Goal: Information Seeking & Learning: Learn about a topic

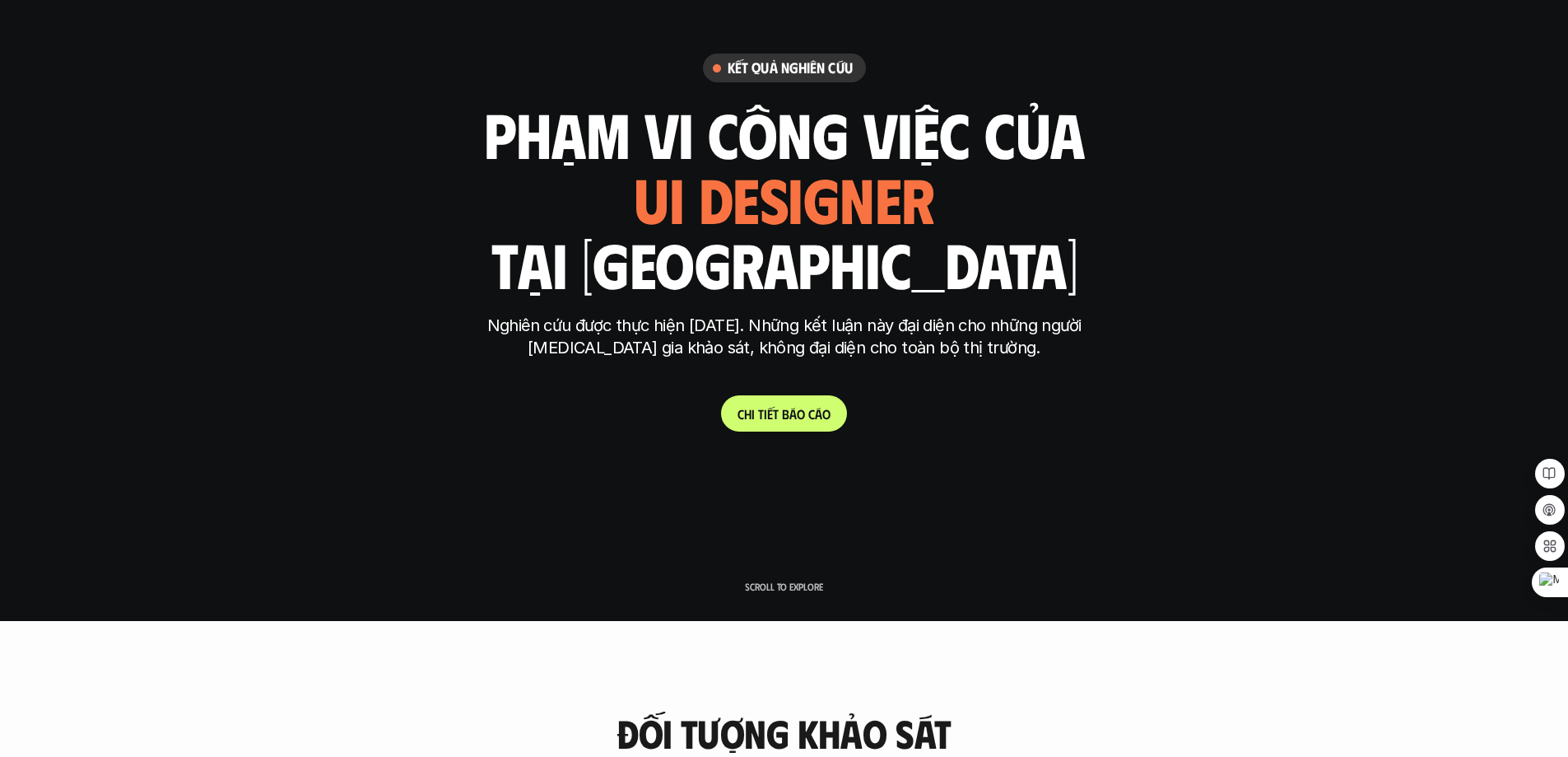
scroll to position [164, 0]
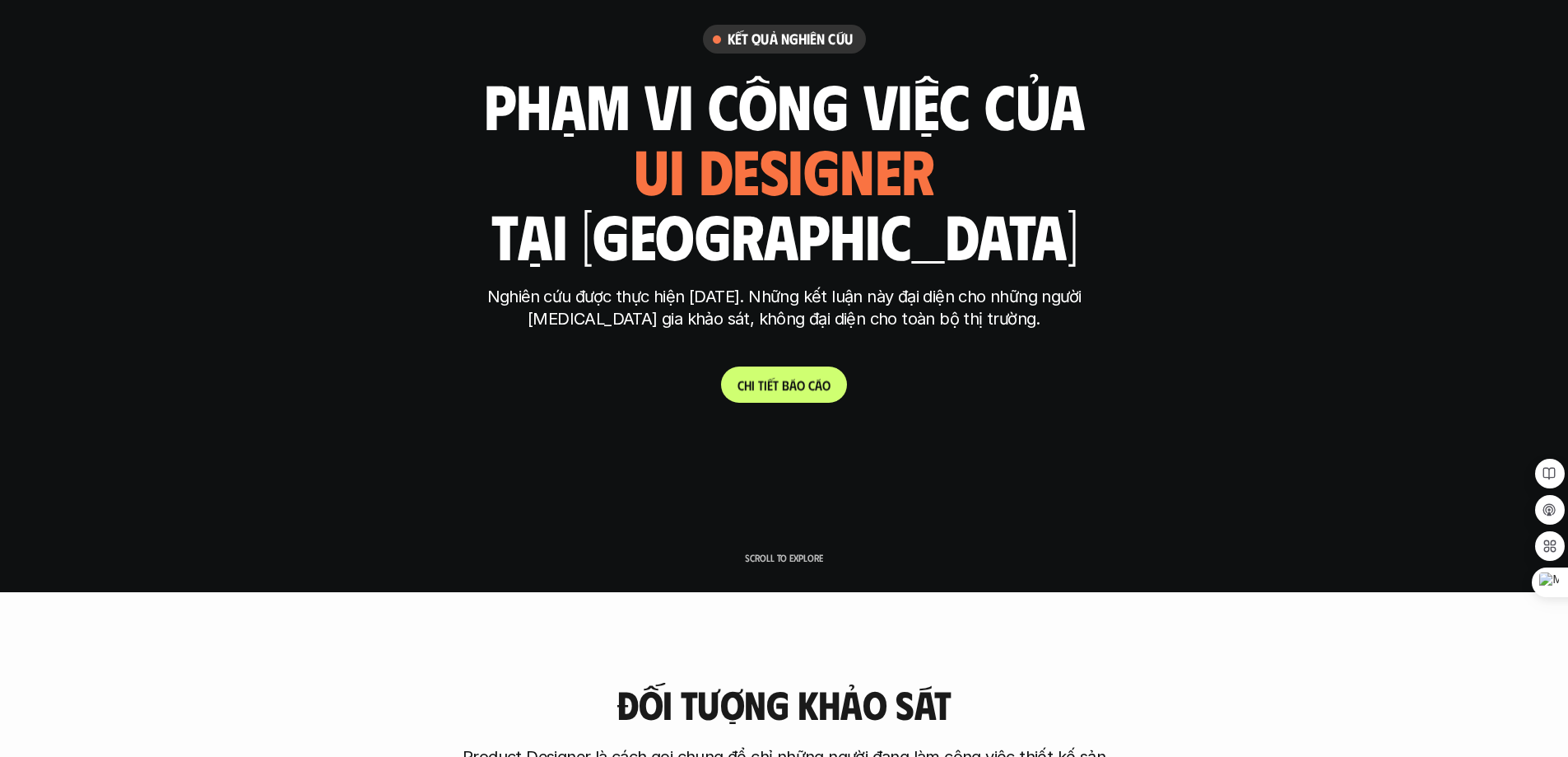
click at [800, 382] on p "C h i t i ế t b á o c á o" at bounding box center [784, 384] width 93 height 15
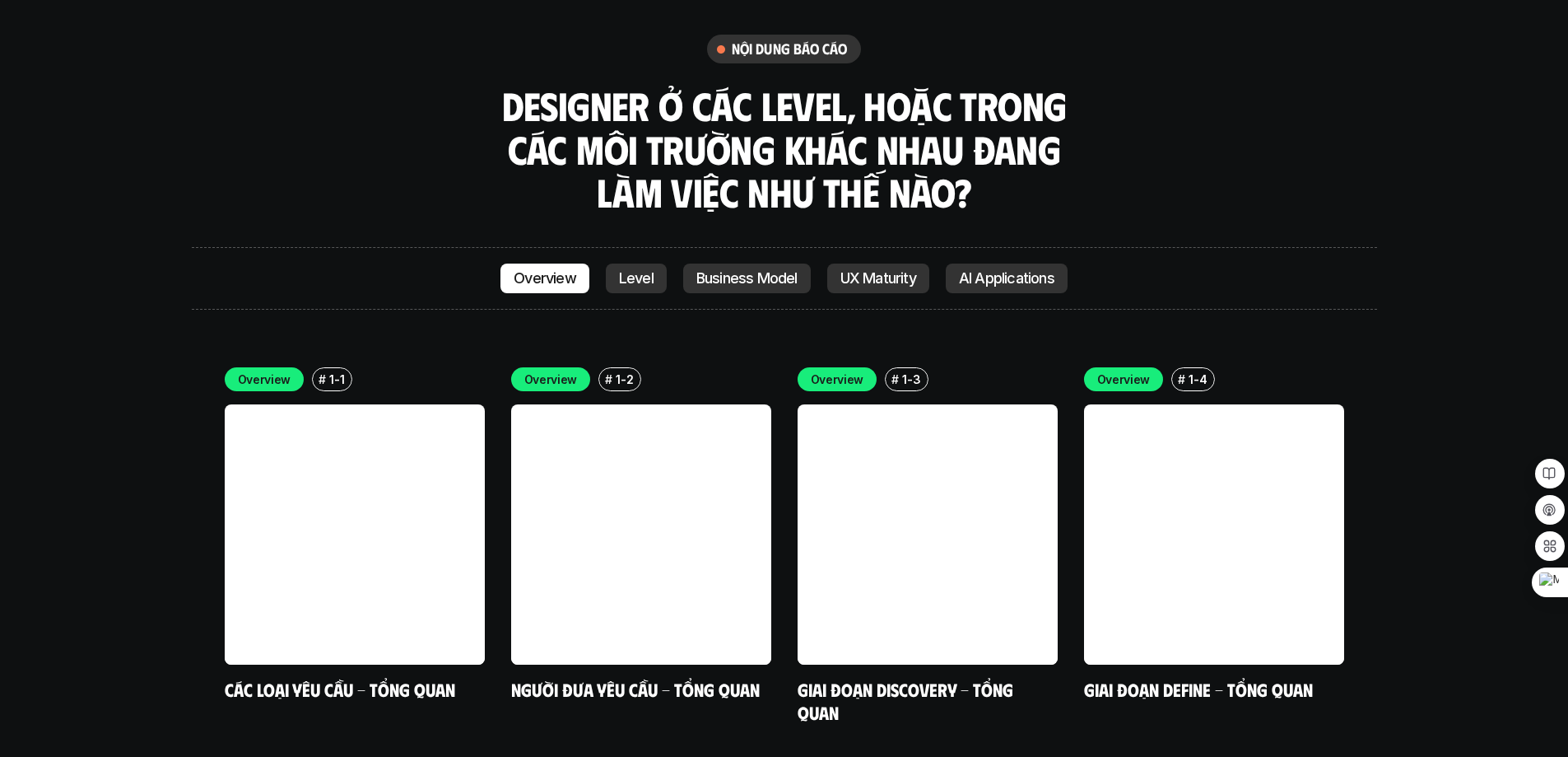
scroll to position [4645, 0]
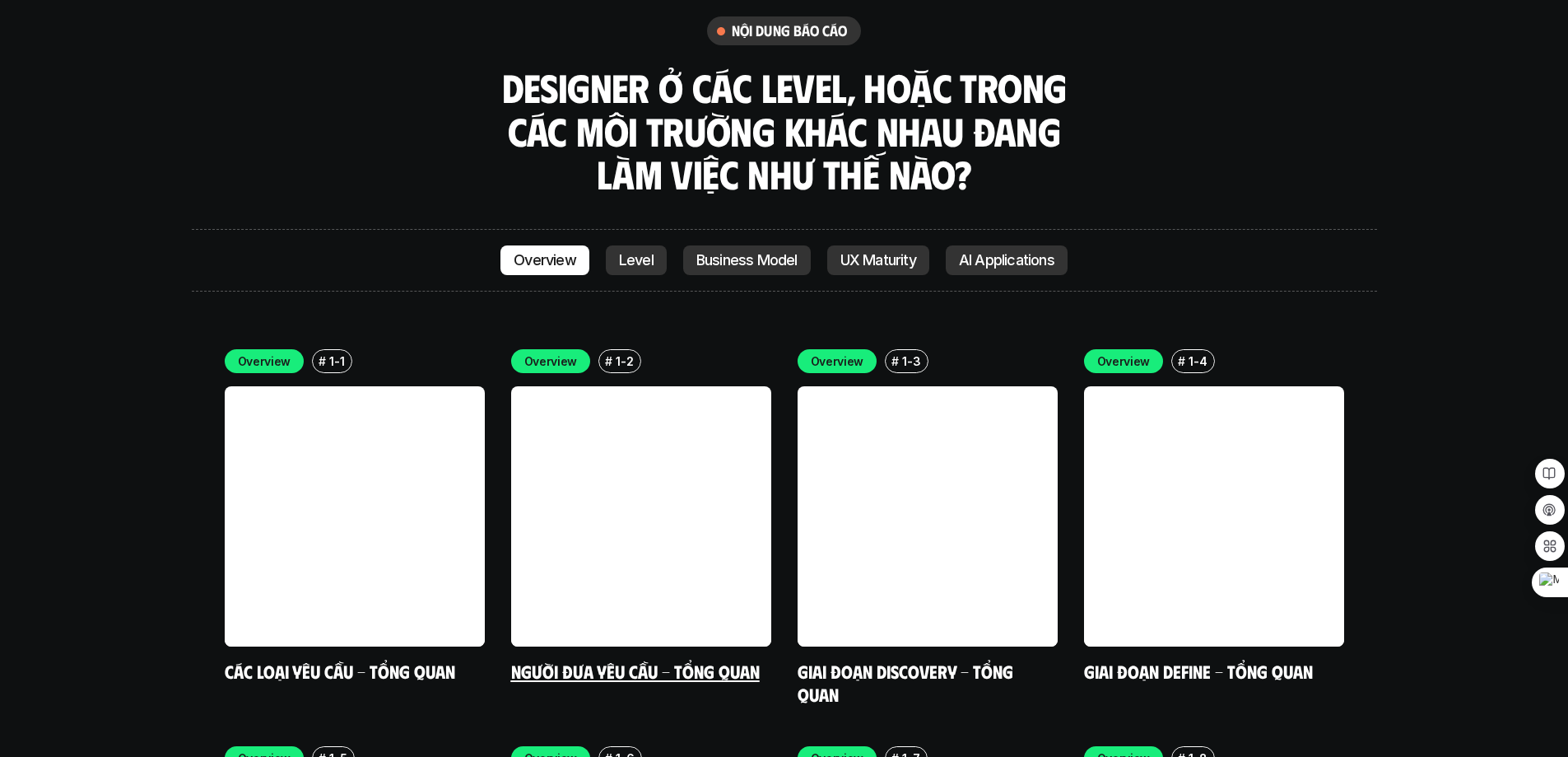
click at [660, 660] on link "Người đưa yêu cầu - Tổng quan" at bounding box center [636, 671] width 249 height 22
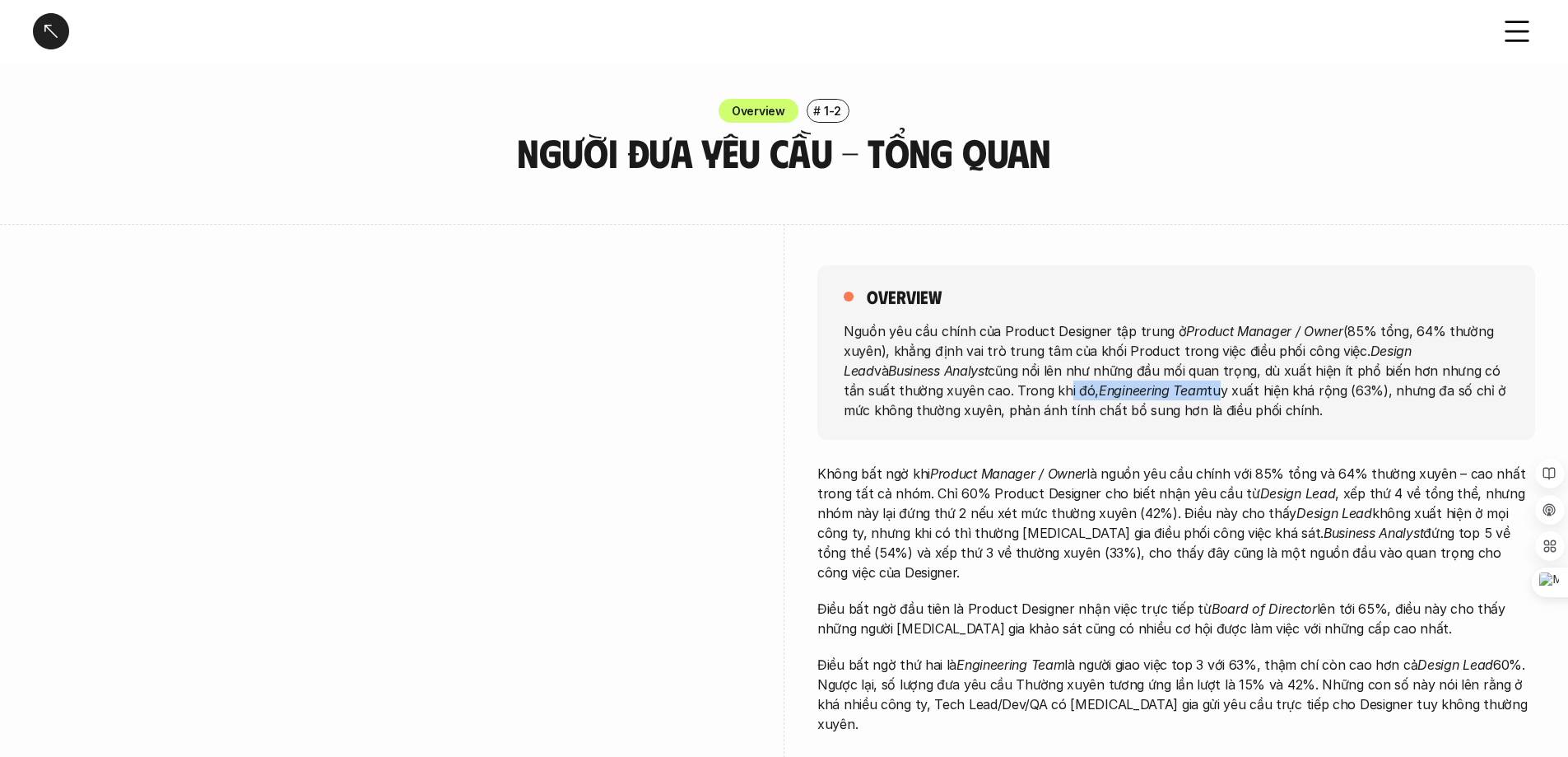
drag, startPoint x: 1095, startPoint y: 389, endPoint x: 980, endPoint y: 383, distance: 115.2
click at [969, 384] on p "Nguồn yêu cầu chính của Product Designer tập trung ở Product Manager / Owner (8…" at bounding box center [1176, 369] width 665 height 99
click at [1285, 377] on p "Nguồn yêu cầu chính của Product Designer tập trung ở Product Manager / Owner (8…" at bounding box center [1176, 369] width 665 height 99
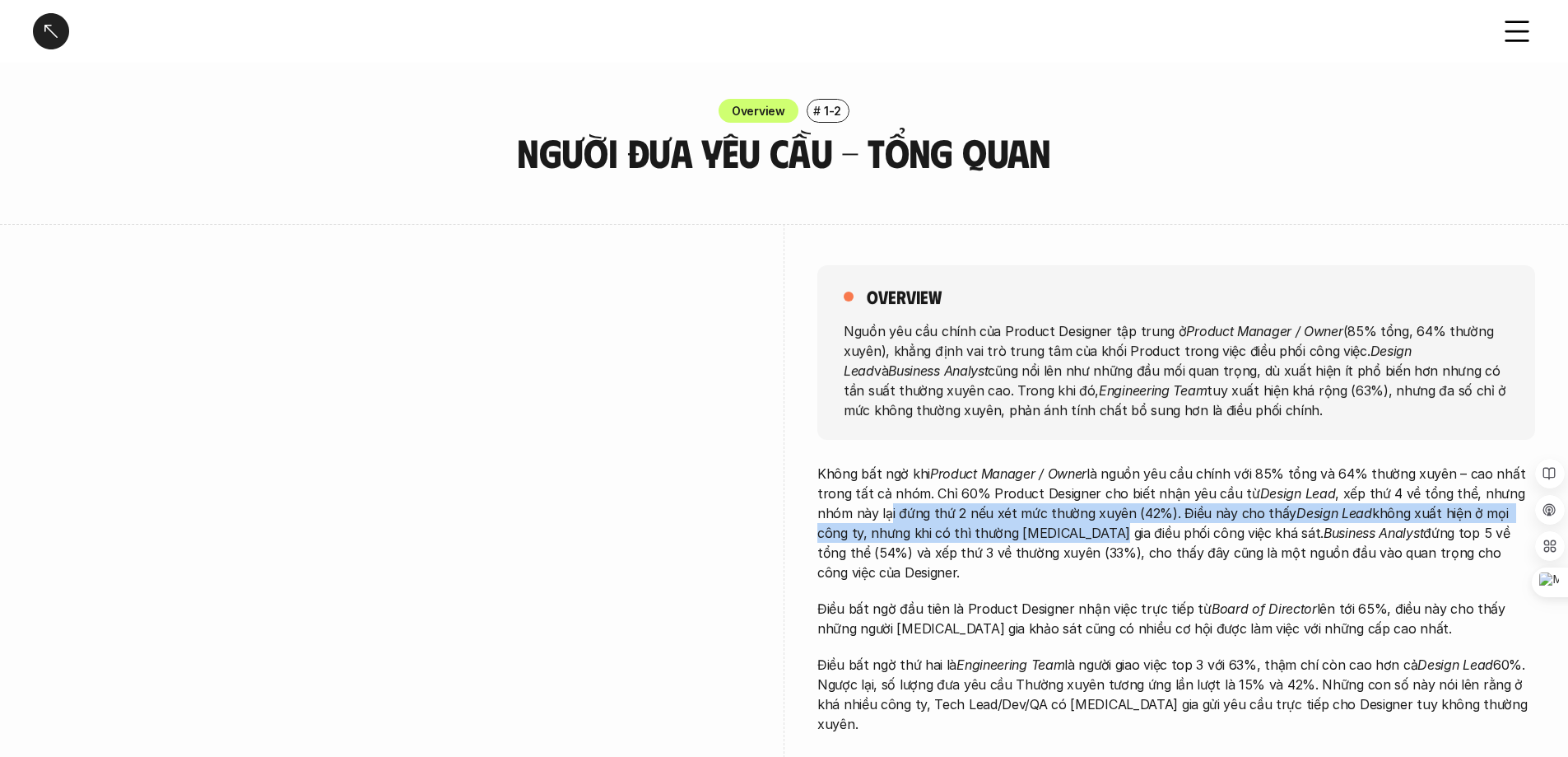
drag, startPoint x: 1021, startPoint y: 522, endPoint x: 1063, endPoint y: 524, distance: 42.0
click at [1062, 524] on p "Không bất ngờ khi Product Manager / Owner là nguồn yêu cầu chính với 85% tổng v…" at bounding box center [1176, 523] width 718 height 118
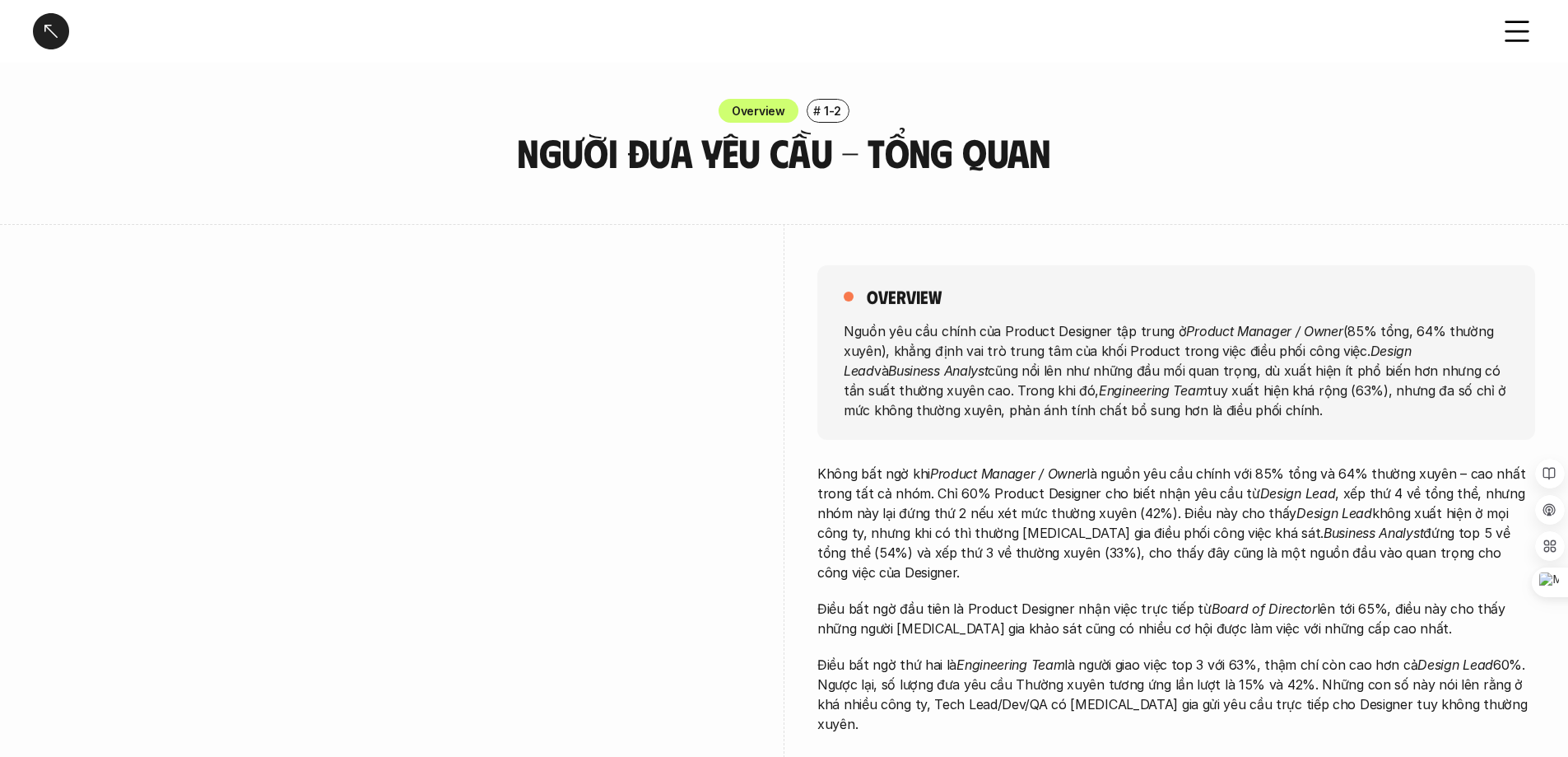
click at [1063, 524] on p "Không bất ngờ khi Product Manager / Owner là nguồn yêu cầu chính với 85% tổng v…" at bounding box center [1176, 523] width 718 height 118
drag, startPoint x: 1002, startPoint y: 513, endPoint x: 1102, endPoint y: 510, distance: 100.0
click at [1099, 510] on p "Không bất ngờ khi Product Manager / Owner là nguồn yêu cầu chính với 85% tổng v…" at bounding box center [1176, 523] width 718 height 118
click at [1102, 510] on p "Không bất ngờ khi Product Manager / Owner là nguồn yêu cầu chính với 85% tổng v…" at bounding box center [1176, 523] width 718 height 118
drag, startPoint x: 1075, startPoint y: 512, endPoint x: 1139, endPoint y: 512, distance: 64.0
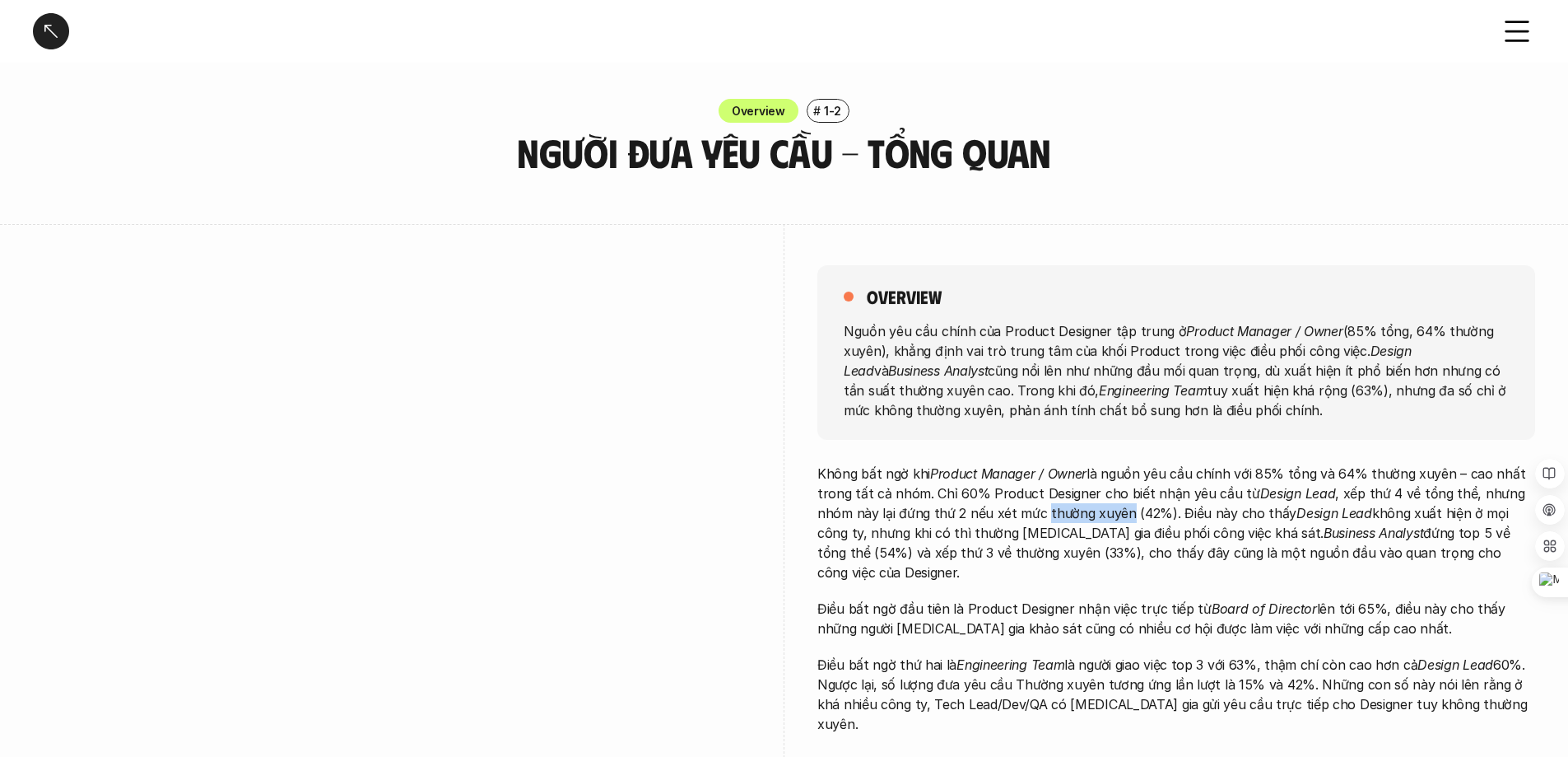
click at [1134, 512] on p "Không bất ngờ khi Product Manager / Owner là nguồn yêu cầu chính với 85% tổng v…" at bounding box center [1176, 523] width 718 height 118
click at [1144, 512] on p "Không bất ngờ khi Product Manager / Owner là nguồn yêu cầu chính với 85% tổng v…" at bounding box center [1176, 523] width 718 height 118
click at [59, 37] on div at bounding box center [51, 31] width 36 height 36
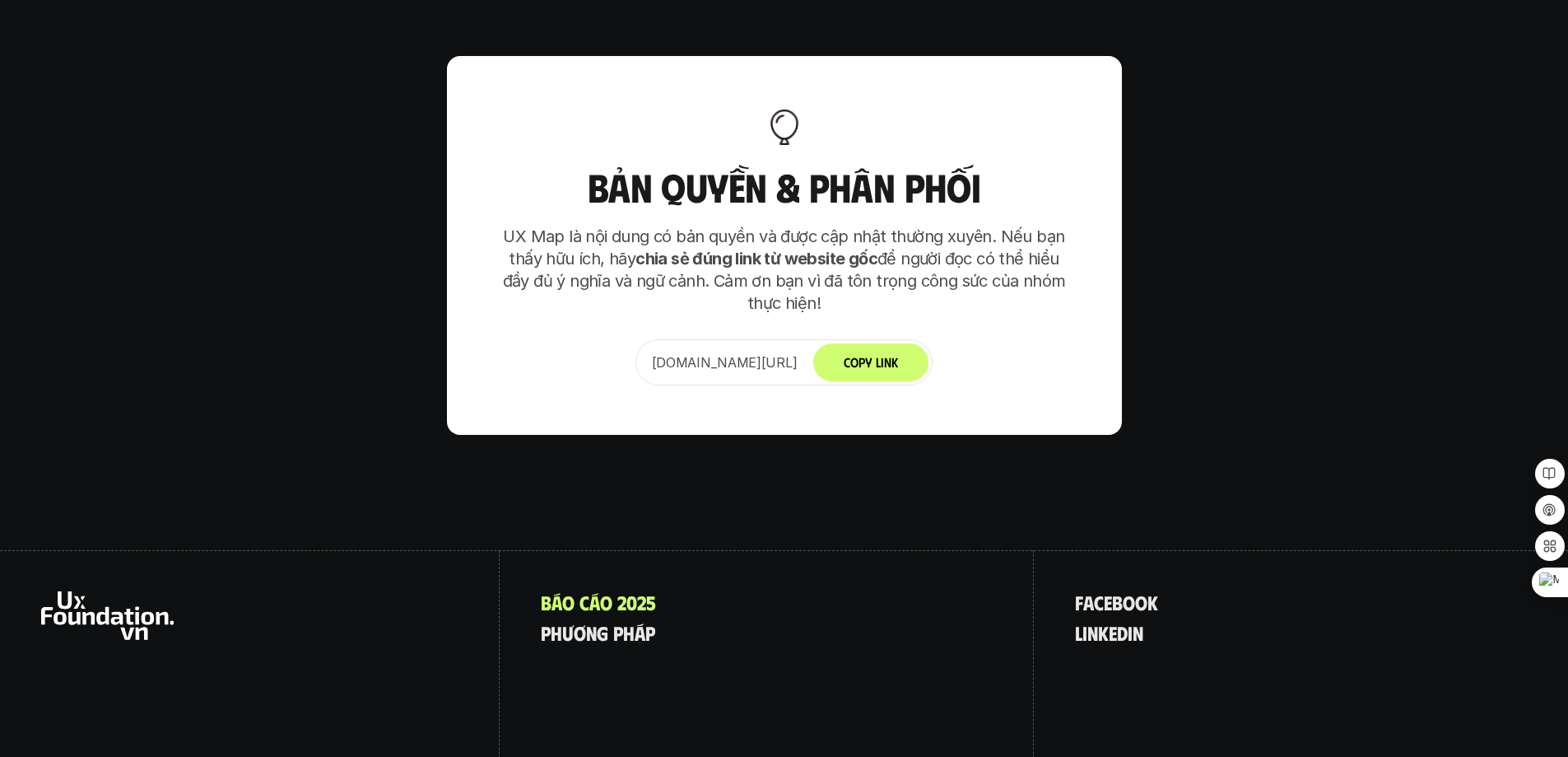
scroll to position [10341, 0]
